Goal: Information Seeking & Learning: Find specific fact

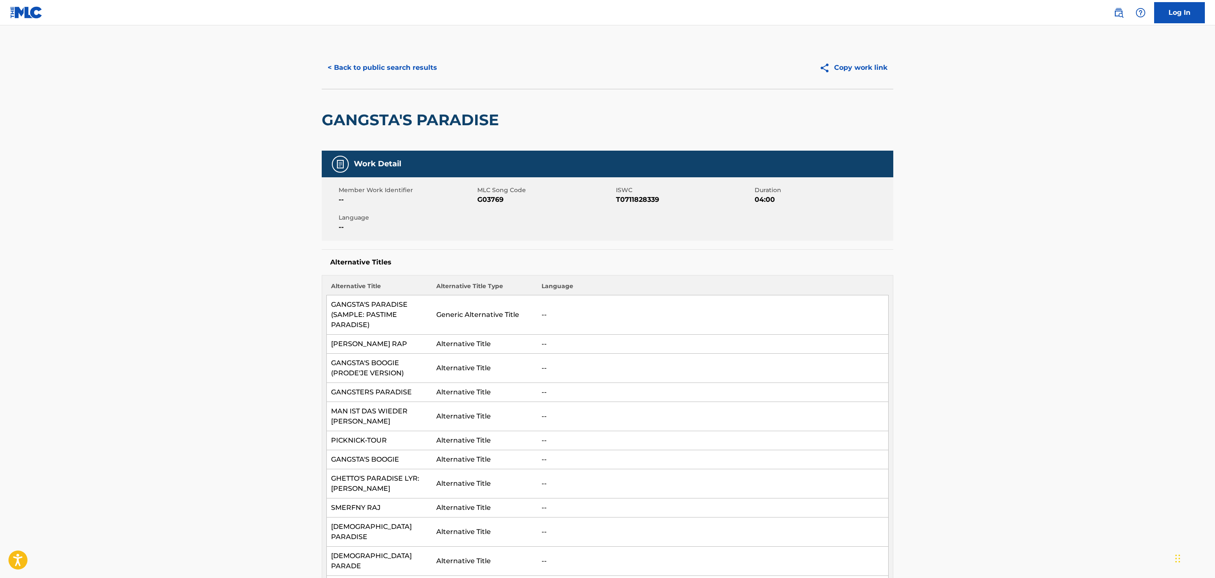
click at [373, 62] on button "< Back to public search results" at bounding box center [382, 67] width 121 height 21
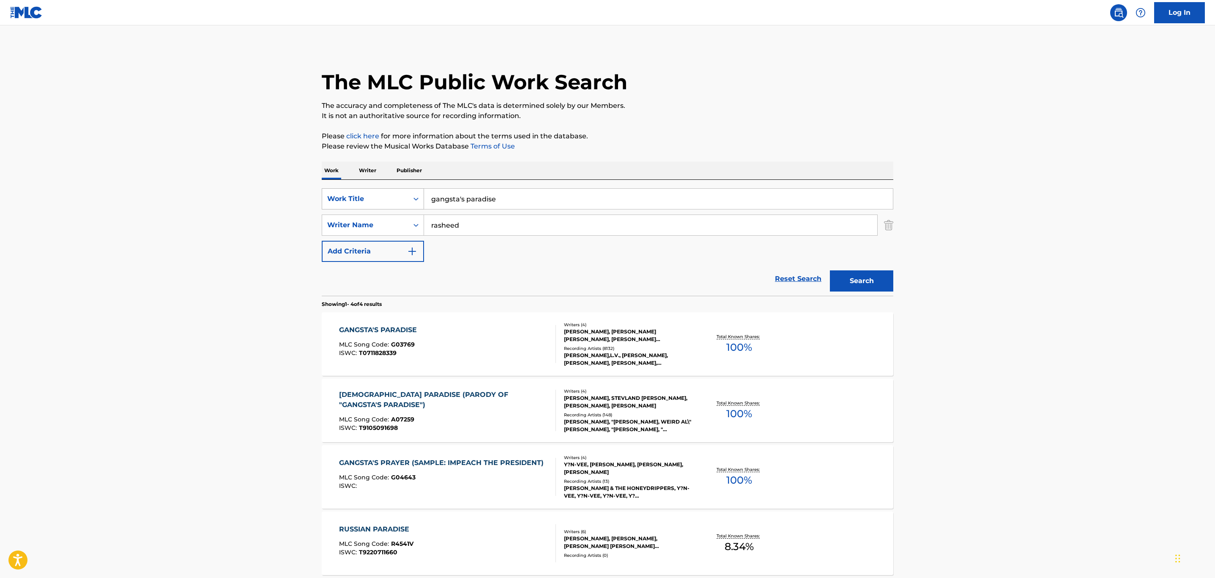
drag, startPoint x: 520, startPoint y: 194, endPoint x: 361, endPoint y: 192, distance: 158.6
click at [362, 192] on div "SearchWithCriteria85f6c7f9-7f6f-436f-8074-424ec8b0655f Work Title gangsta's par…" at bounding box center [608, 198] width 572 height 21
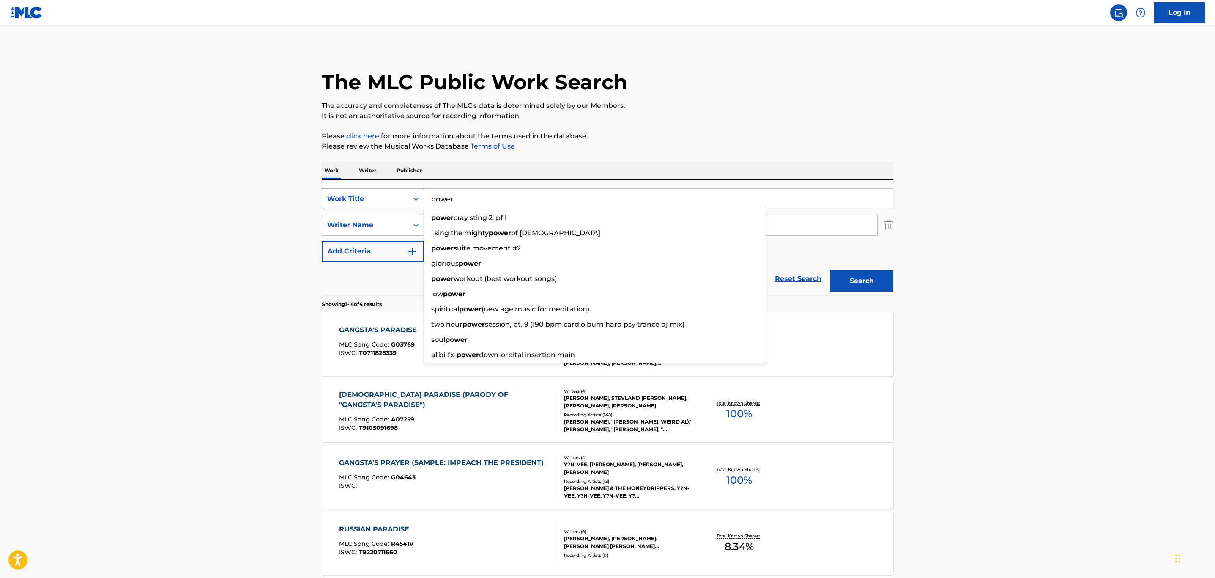
type input "power"
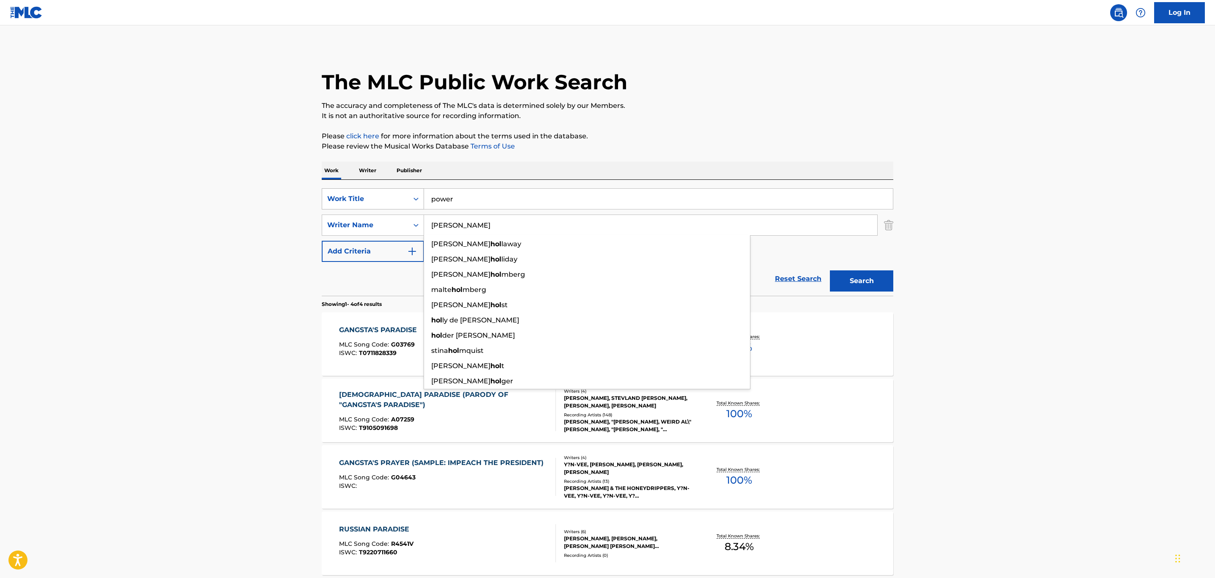
type input "[PERSON_NAME]"
click at [830, 270] on button "Search" at bounding box center [861, 280] width 63 height 21
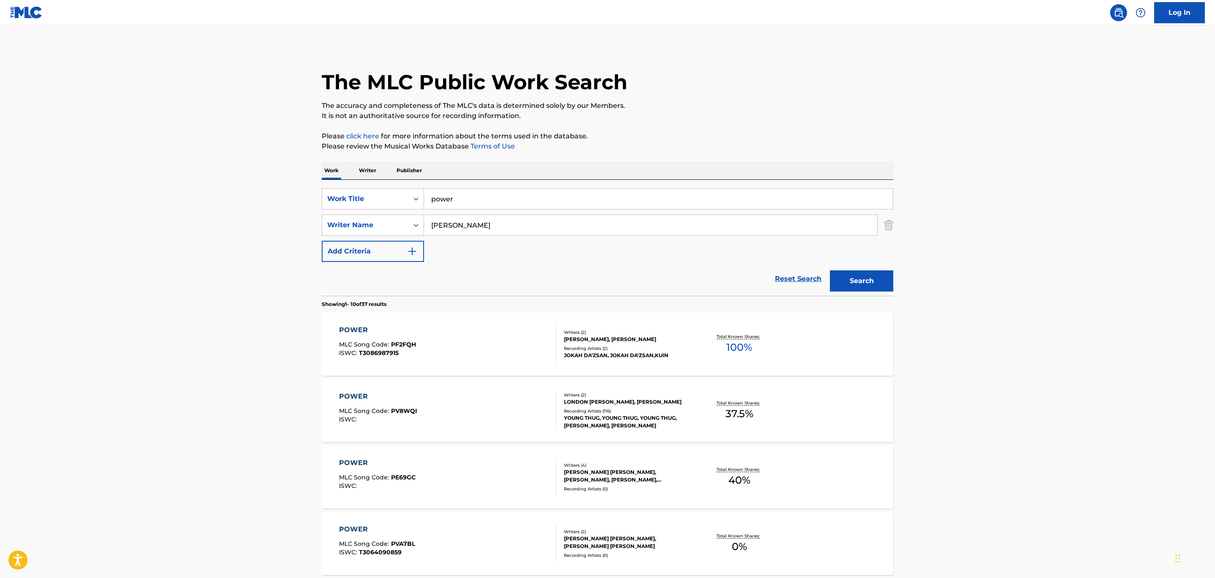
click at [628, 398] on div "LONDON [PERSON_NAME], [PERSON_NAME]" at bounding box center [628, 402] width 128 height 8
